Goal: Task Accomplishment & Management: Use online tool/utility

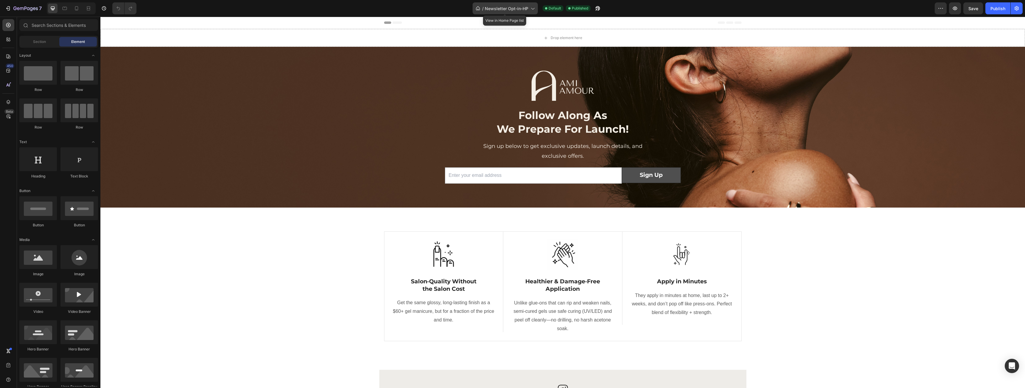
click at [531, 9] on icon at bounding box center [532, 8] width 6 height 6
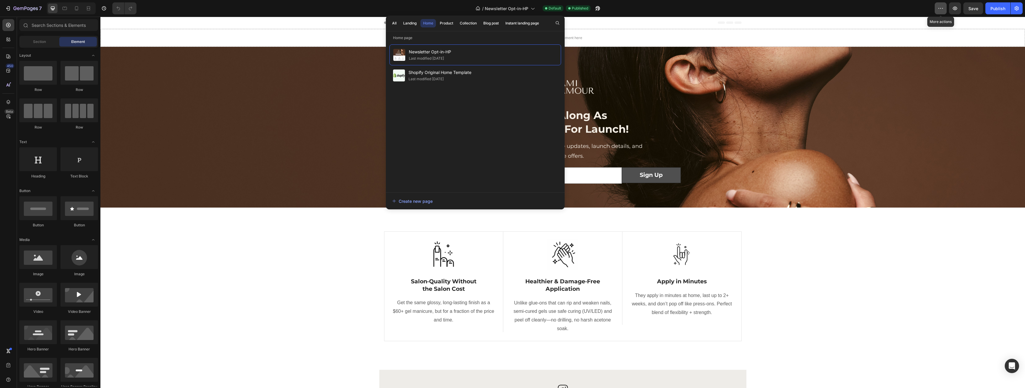
click at [939, 11] on icon "button" at bounding box center [941, 8] width 6 height 6
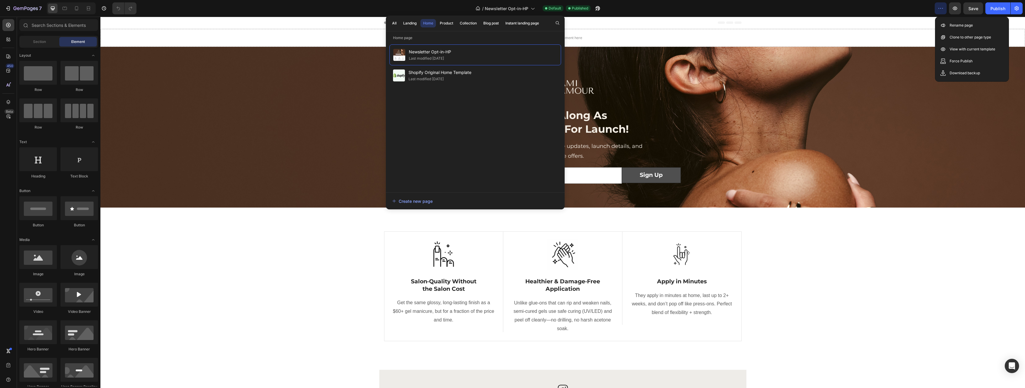
click at [918, 8] on div "/ Newsletter Opt-in-HP Default Published" at bounding box center [537, 8] width 793 height 12
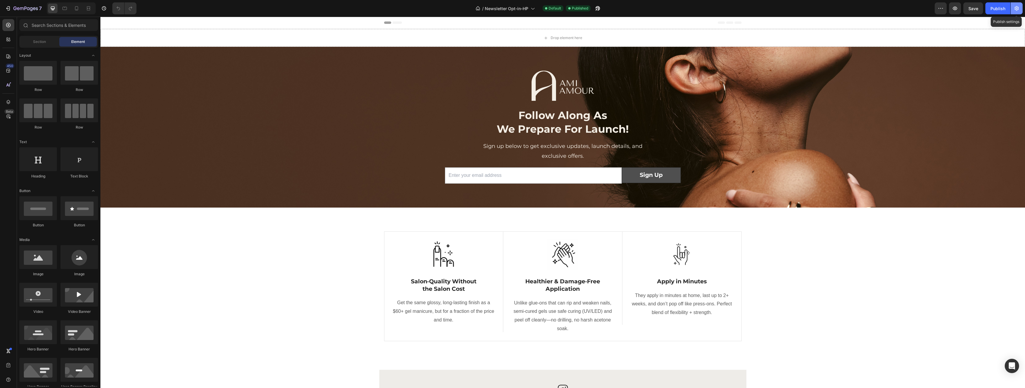
click at [1020, 10] on button "button" at bounding box center [1017, 8] width 12 height 12
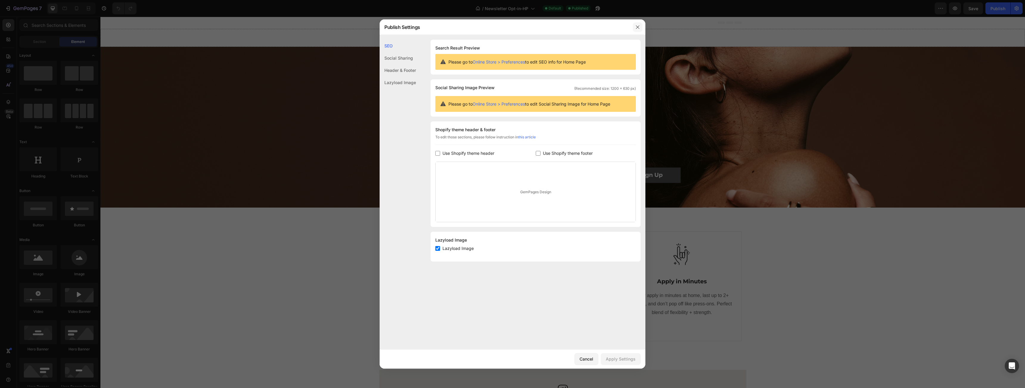
click at [640, 27] on button "button" at bounding box center [638, 27] width 10 height 10
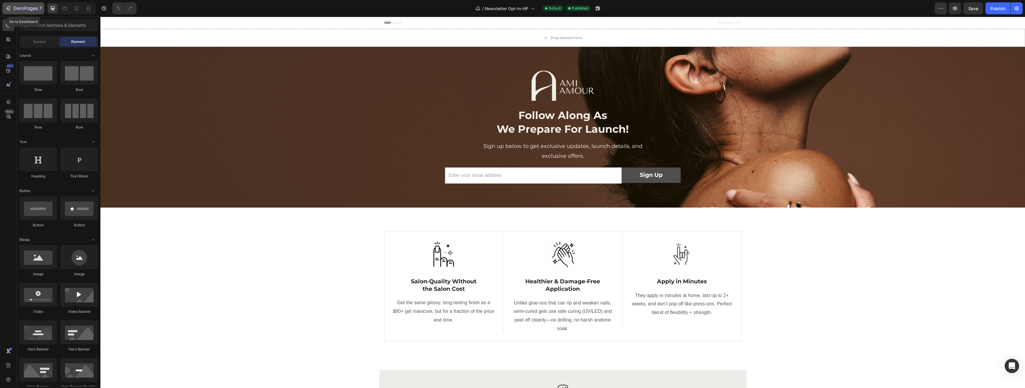
click at [15, 8] on icon "button" at bounding box center [25, 8] width 24 height 5
click at [11, 8] on div "7" at bounding box center [23, 8] width 37 height 7
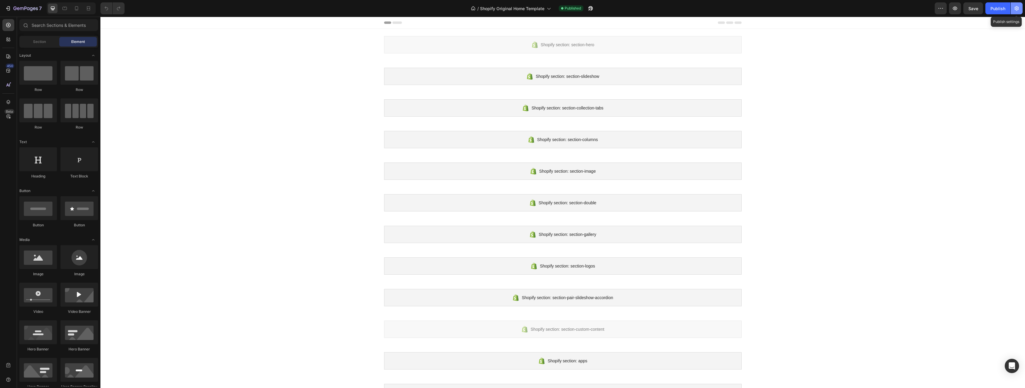
click at [1020, 8] on button "button" at bounding box center [1017, 8] width 12 height 12
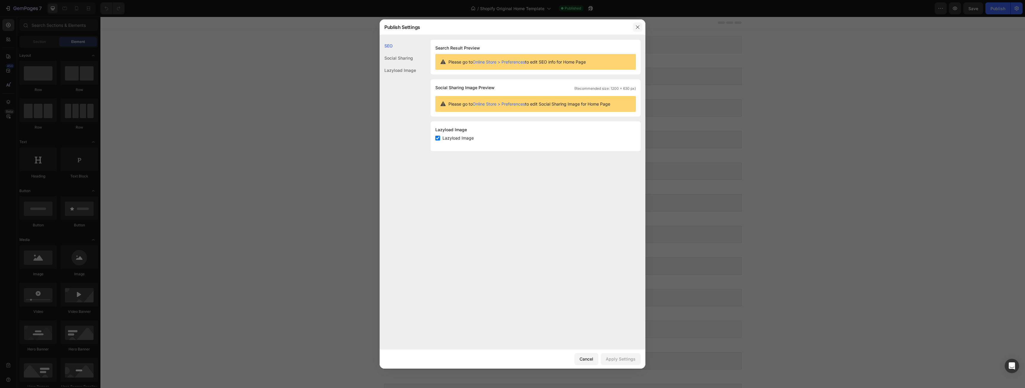
click at [635, 27] on icon "button" at bounding box center [637, 27] width 5 height 5
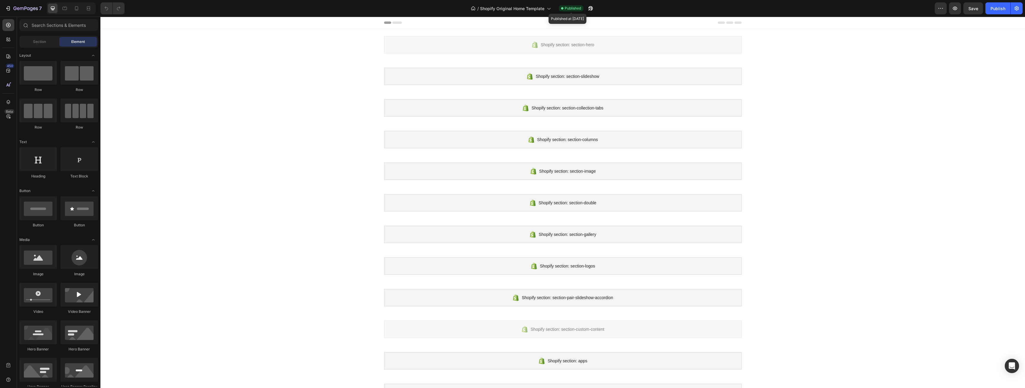
click at [568, 10] on span "Published" at bounding box center [573, 8] width 16 height 5
click at [590, 8] on icon "button" at bounding box center [591, 8] width 6 height 6
click at [9, 9] on icon "button" at bounding box center [8, 8] width 6 height 6
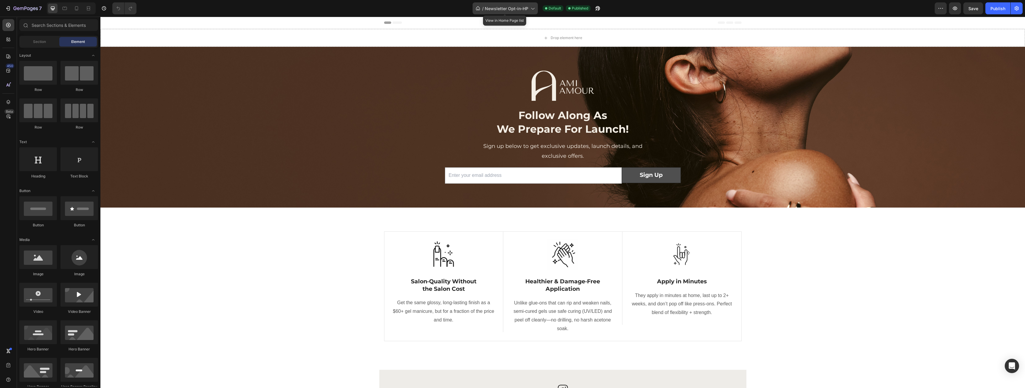
click at [528, 7] on span "Newsletter Opt-in-HP" at bounding box center [507, 8] width 44 height 6
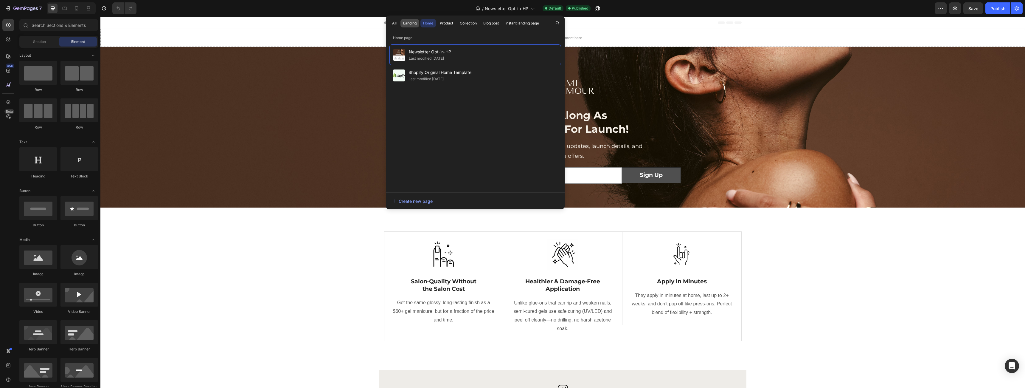
click at [409, 21] on div "Landing" at bounding box center [409, 23] width 13 height 5
click at [427, 22] on div "Home" at bounding box center [428, 23] width 10 height 5
click at [410, 22] on div "Landing" at bounding box center [409, 23] width 13 height 5
click at [438, 59] on div "Last modified 6 days ago" at bounding box center [426, 58] width 35 height 6
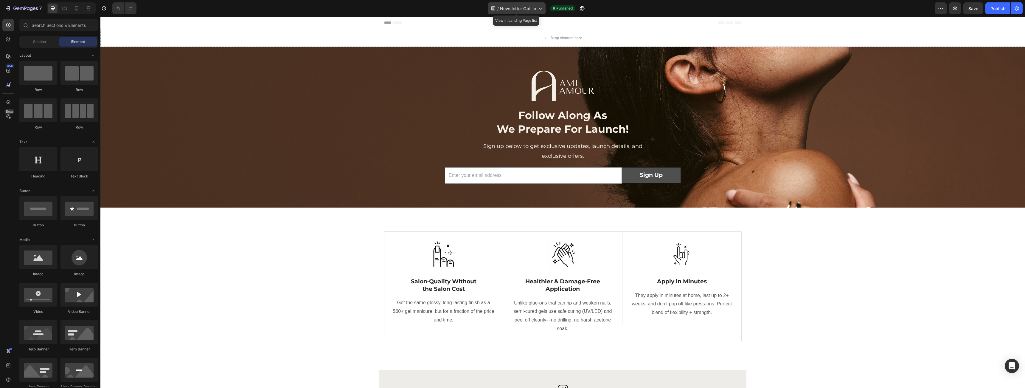
click at [541, 4] on div "/ Newsletter Opt-in" at bounding box center [517, 8] width 58 height 12
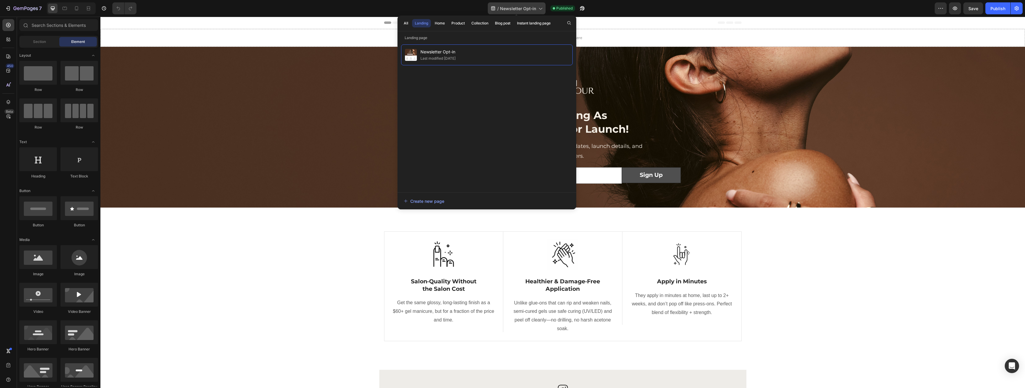
click at [541, 4] on div "/ Newsletter Opt-in" at bounding box center [517, 8] width 58 height 12
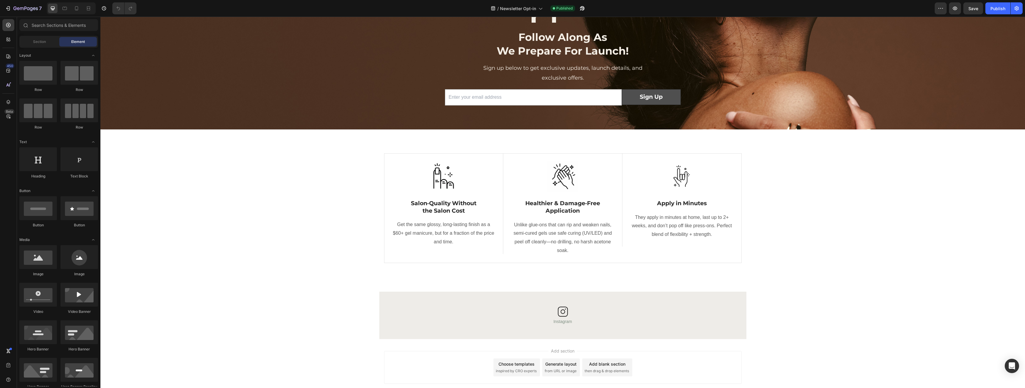
scroll to position [101, 0]
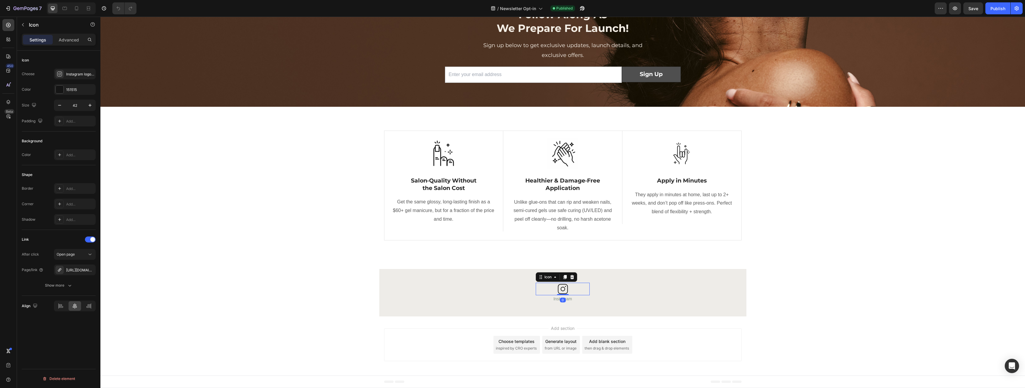
click at [586, 287] on div "Icon 0" at bounding box center [563, 288] width 54 height 13
click at [642, 281] on div "Icon 0 Instagram Text Block Row Row" at bounding box center [562, 292] width 367 height 29
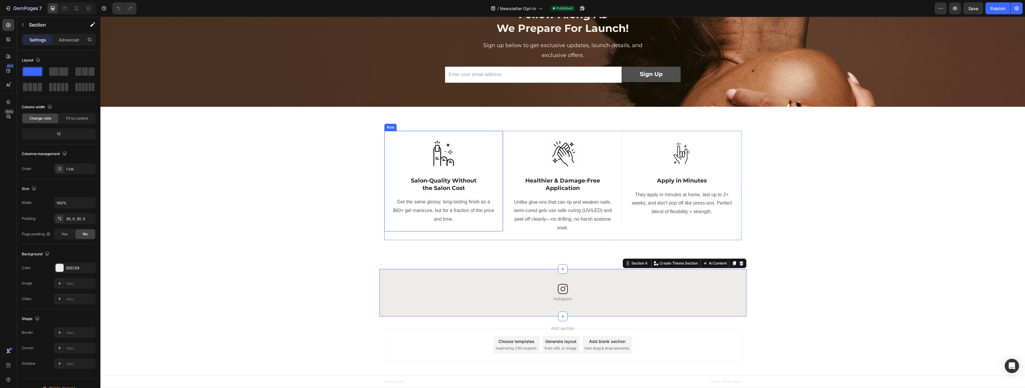
click at [388, 201] on div "Image Salon‑Quality Without the Salon Cost Text Block Get the same glossy, long…" at bounding box center [443, 181] width 119 height 100
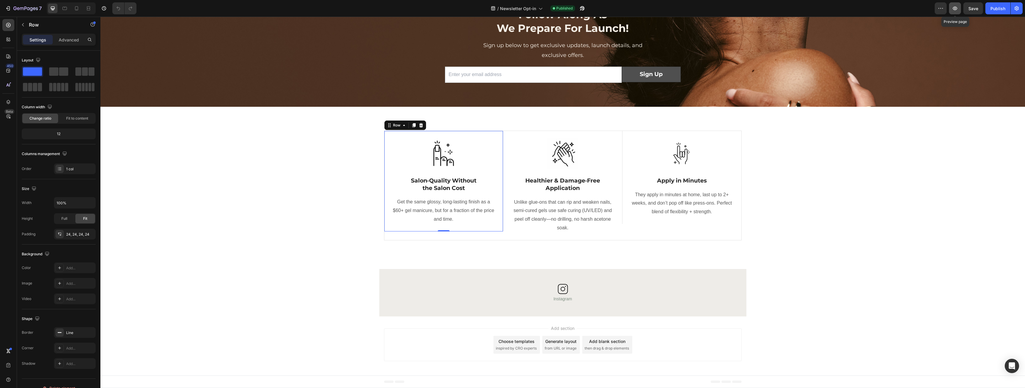
click at [959, 5] on button "button" at bounding box center [955, 8] width 12 height 12
click at [319, 217] on div "Image Salon‑Quality Without the Salon Cost Text Block Get the same glossy, long…" at bounding box center [563, 188] width 916 height 114
click at [592, 297] on div "Icon Instagram Text Block Row 0" at bounding box center [562, 292] width 63 height 29
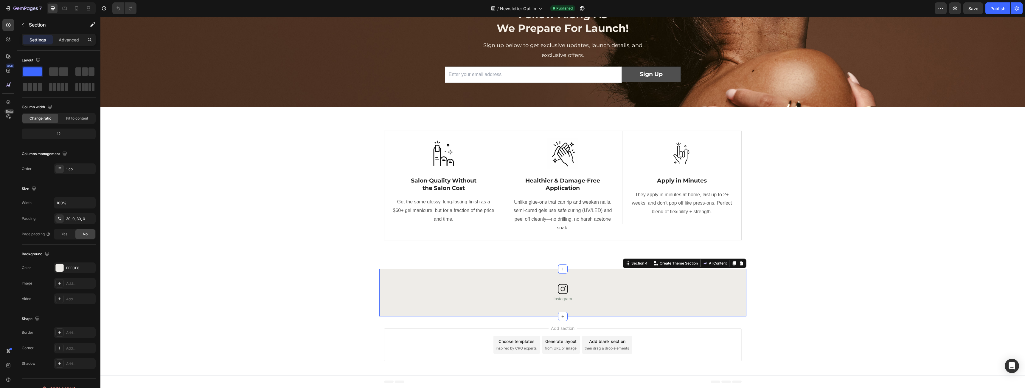
click at [681, 292] on div "Icon Instagram Text Block Row Row" at bounding box center [562, 292] width 367 height 29
click at [591, 296] on div "Icon Instagram Text Block Row" at bounding box center [562, 292] width 63 height 29
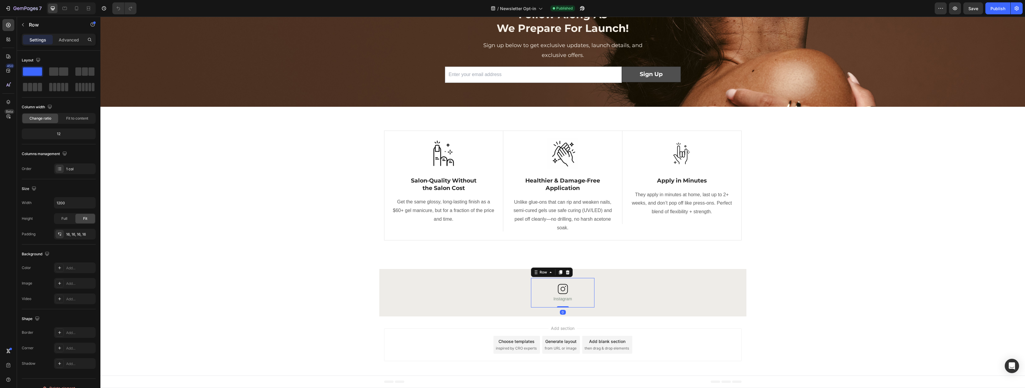
click at [591, 296] on div "Icon Instagram Text Block Row 0" at bounding box center [562, 292] width 63 height 29
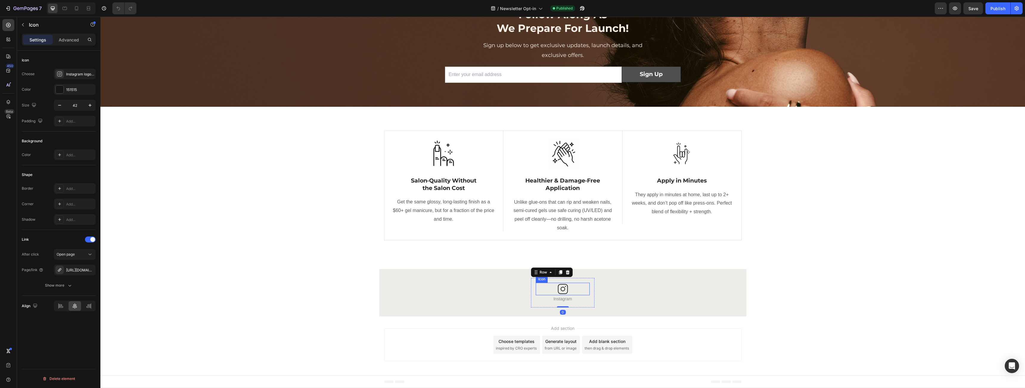
click at [557, 291] on icon at bounding box center [563, 288] width 13 height 13
click at [544, 7] on div "/ Newsletter Opt-in" at bounding box center [517, 8] width 58 height 12
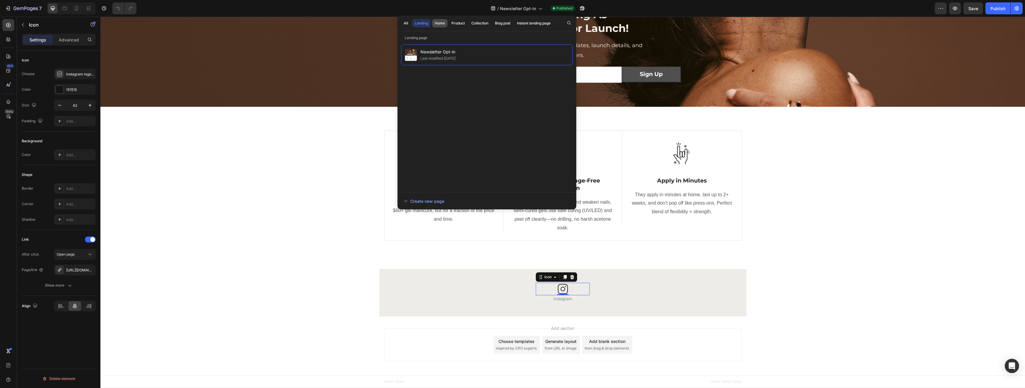
click at [443, 22] on div "Home" at bounding box center [440, 23] width 10 height 5
click at [461, 23] on div "Product" at bounding box center [457, 23] width 13 height 5
click at [441, 22] on div "Home" at bounding box center [440, 23] width 10 height 5
click at [420, 24] on div "Landing" at bounding box center [421, 23] width 13 height 5
click at [442, 24] on div "Home" at bounding box center [440, 23] width 10 height 5
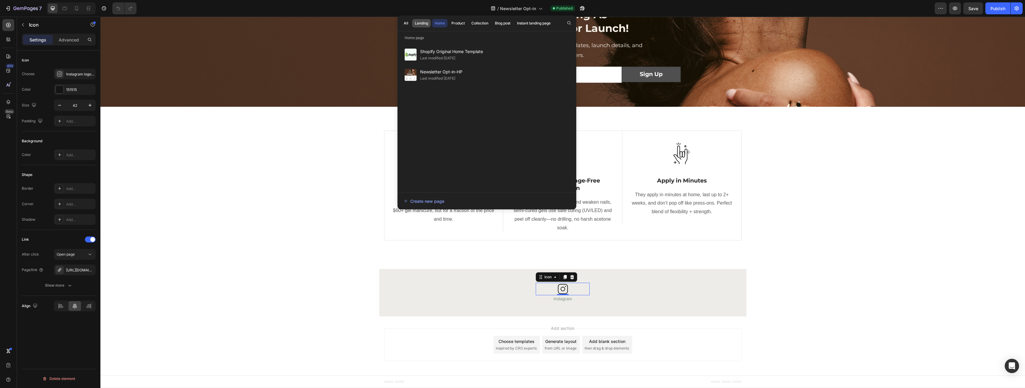
click at [414, 24] on button "Landing" at bounding box center [421, 23] width 19 height 8
click at [1019, 10] on icon "button" at bounding box center [1017, 8] width 6 height 6
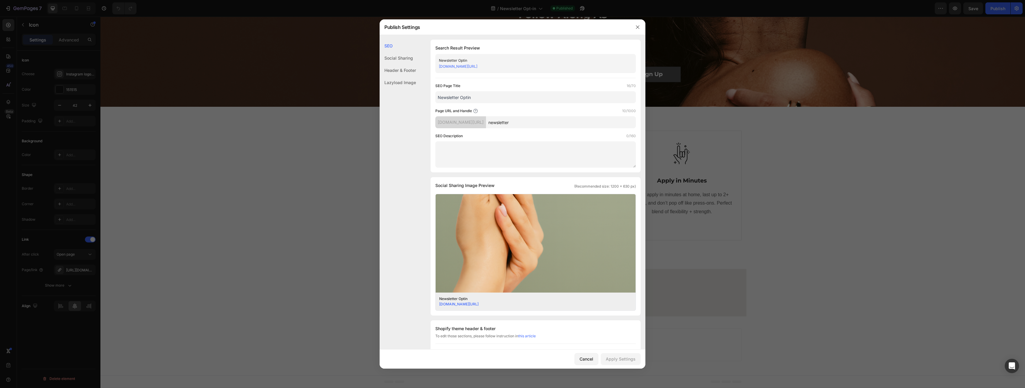
click at [525, 68] on div "d69de3-5e.myshopify.com/pages/newsletter" at bounding box center [531, 66] width 184 height 6
click at [399, 58] on div "Social Sharing" at bounding box center [398, 58] width 36 height 12
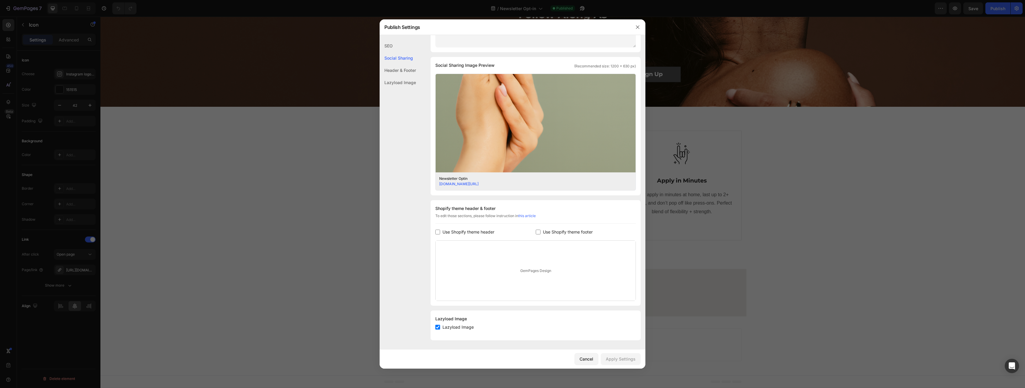
scroll to position [120, 0]
click at [398, 68] on div "Header & Footer" at bounding box center [398, 70] width 36 height 12
click at [400, 55] on div "Social Sharing" at bounding box center [398, 58] width 36 height 12
click at [398, 48] on div "SEO" at bounding box center [398, 46] width 36 height 12
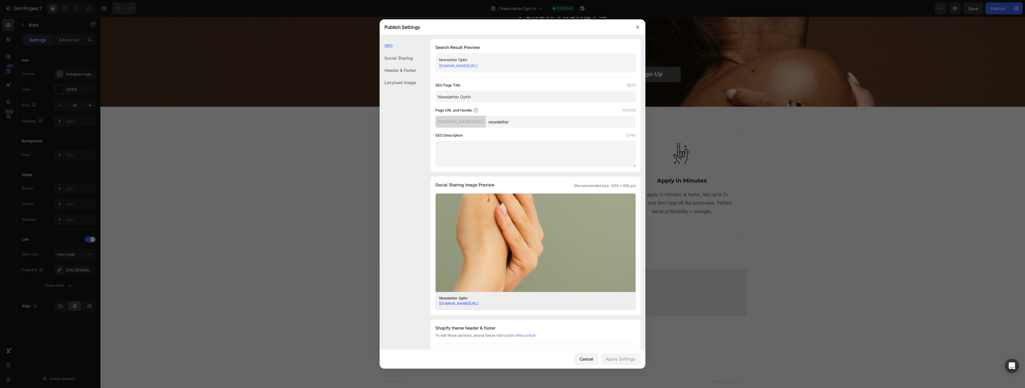
scroll to position [0, 0]
click at [392, 57] on div "Social Sharing" at bounding box center [398, 58] width 36 height 12
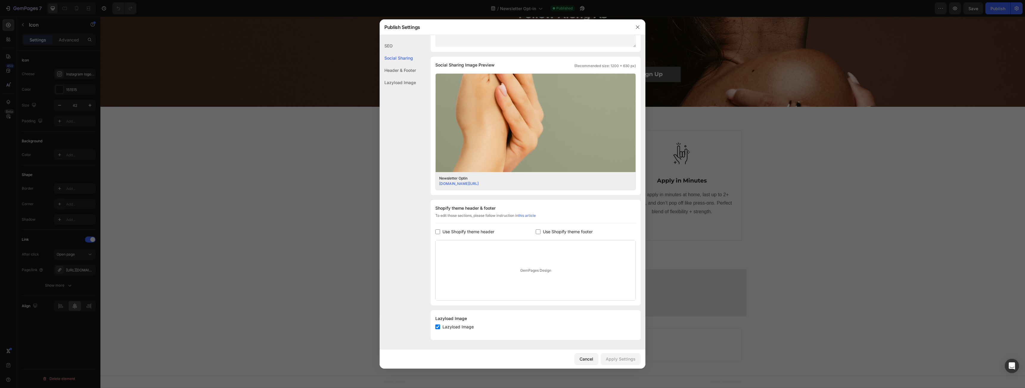
click at [390, 43] on div "SEO" at bounding box center [398, 46] width 36 height 12
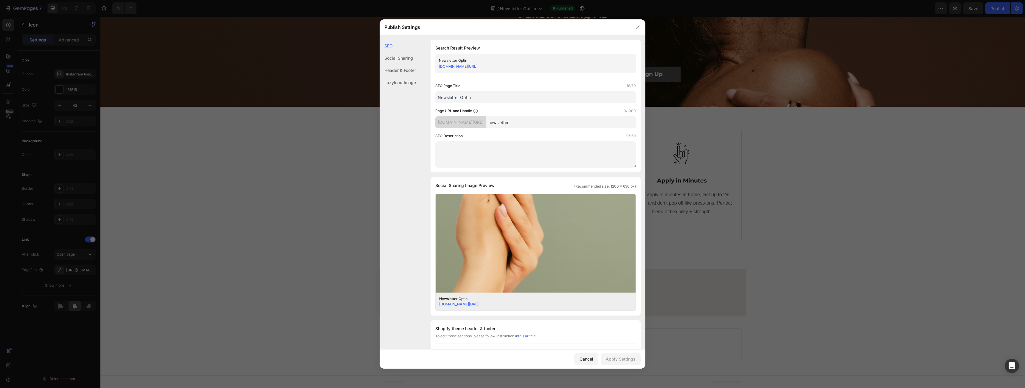
click at [546, 66] on div "d69de3-5e.myshopify.com/pages/newsletter" at bounding box center [531, 66] width 184 height 6
click at [636, 26] on icon "button" at bounding box center [637, 27] width 5 height 5
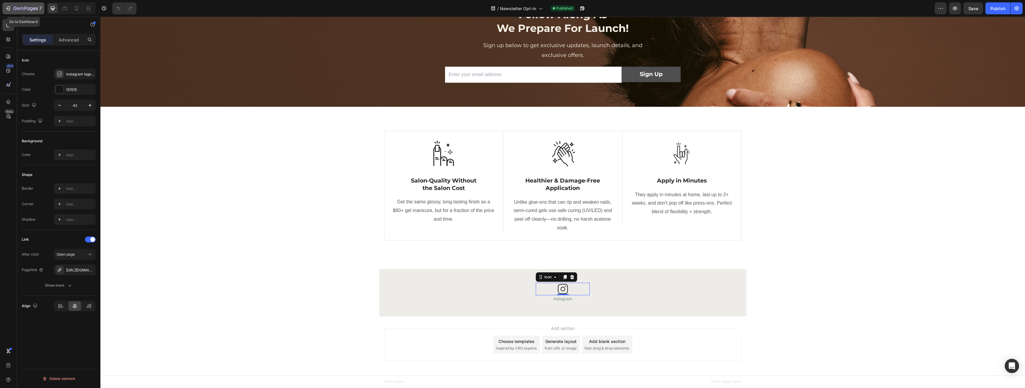
click at [13, 7] on div "7" at bounding box center [23, 8] width 37 height 7
